Goal: Find specific page/section: Find specific page/section

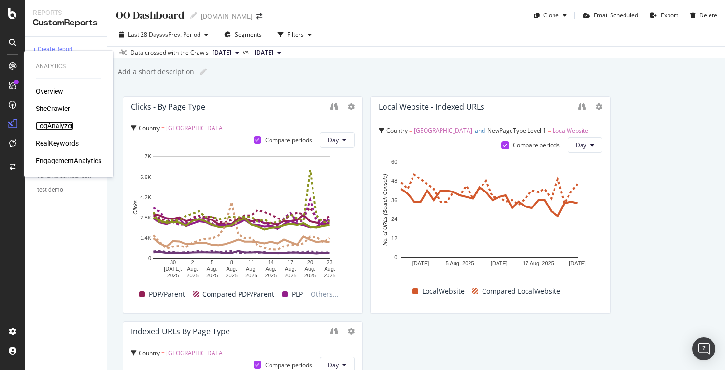
click at [54, 127] on div "LogAnalyzer" at bounding box center [55, 126] width 38 height 10
